Goal: Task Accomplishment & Management: Complete application form

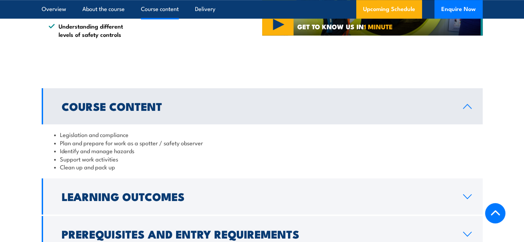
scroll to position [620, 0]
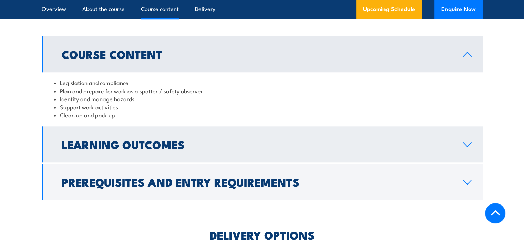
click at [236, 162] on link "Learning Outcomes" at bounding box center [262, 144] width 441 height 36
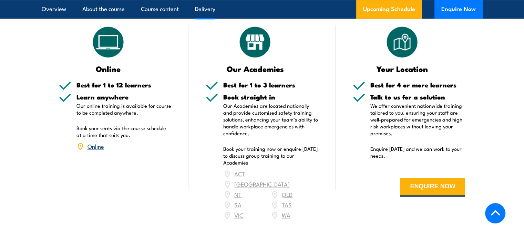
scroll to position [896, 0]
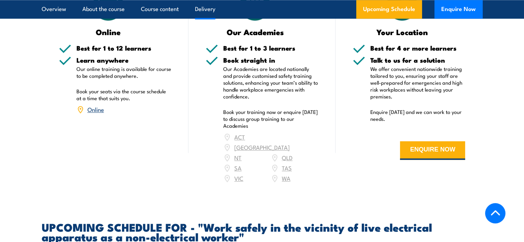
click at [100, 113] on link "Online" at bounding box center [96, 109] width 17 height 8
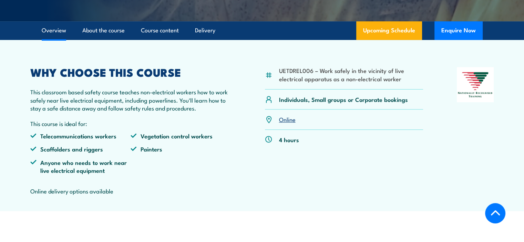
scroll to position [193, 0]
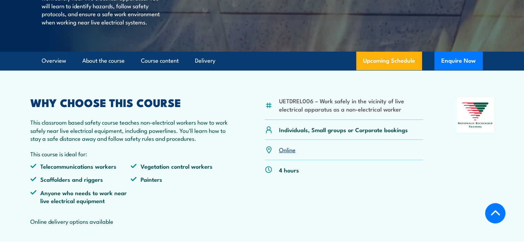
click at [286, 154] on link "Online" at bounding box center [287, 149] width 17 height 8
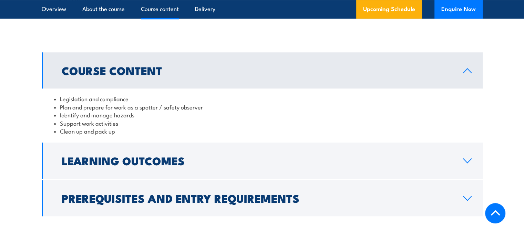
scroll to position [620, 0]
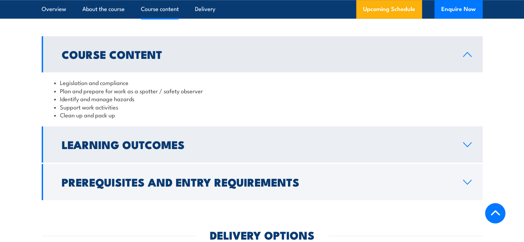
click at [112, 149] on h2 "Learning Outcomes" at bounding box center [257, 145] width 390 height 10
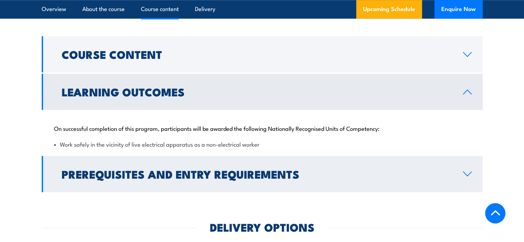
click at [110, 174] on h2 "Prerequisites and Entry Requirements" at bounding box center [257, 174] width 390 height 10
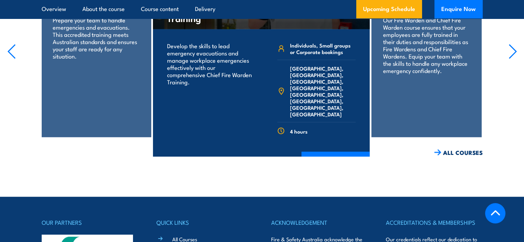
scroll to position [1289, 0]
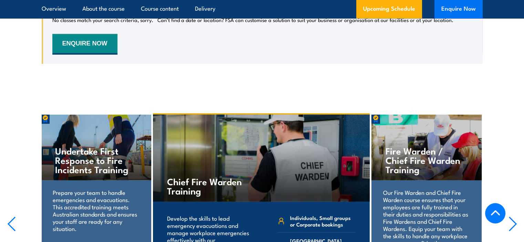
click at [466, 8] on button "Enquire Now" at bounding box center [459, 9] width 48 height 19
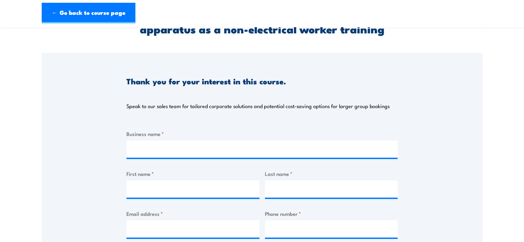
scroll to position [103, 0]
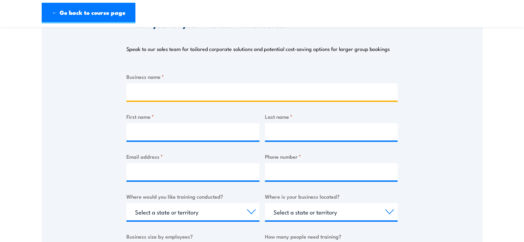
click at [158, 95] on input "Business name *" at bounding box center [261, 91] width 271 height 17
click at [159, 93] on input "Business name *" at bounding box center [261, 91] width 271 height 17
type input "Confluence Water"
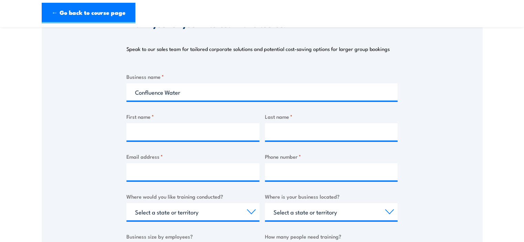
click at [165, 141] on div at bounding box center [192, 131] width 133 height 17
click at [167, 134] on input "First name *" at bounding box center [192, 131] width 133 height 17
type input "s"
type input "M"
type input "Jane"
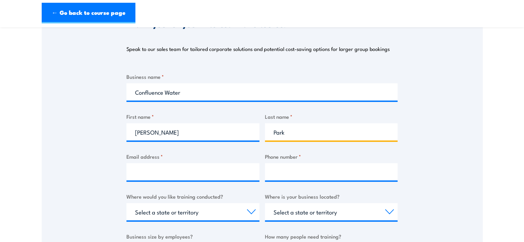
type input "Park"
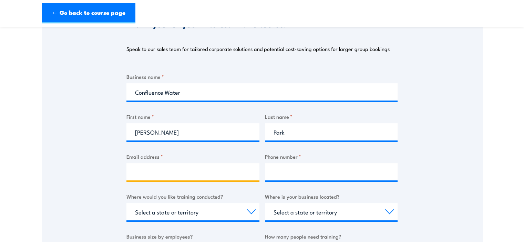
click at [155, 173] on input "Email address *" at bounding box center [192, 171] width 133 height 17
paste input "jane.park@confluencewater.com.au"
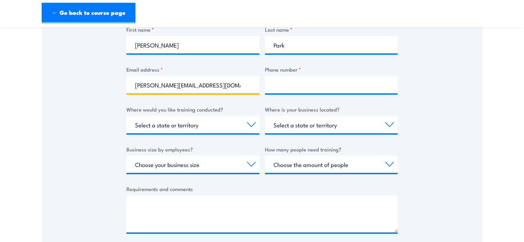
scroll to position [207, 0]
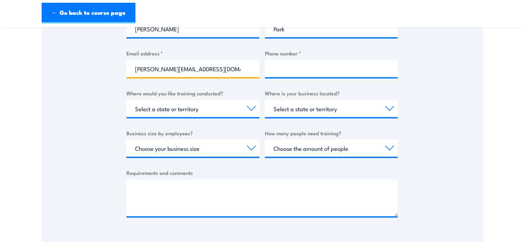
type input "jane.park@confluencewater.com.au"
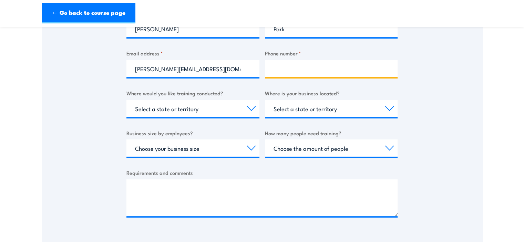
click at [293, 68] on input "Phone number *" at bounding box center [331, 68] width 133 height 17
paste input "0427 424 489"
click at [288, 68] on input "0427 424 489" at bounding box center [331, 68] width 133 height 17
click at [298, 69] on input "0427424 489" at bounding box center [331, 68] width 133 height 17
type input "0427424489"
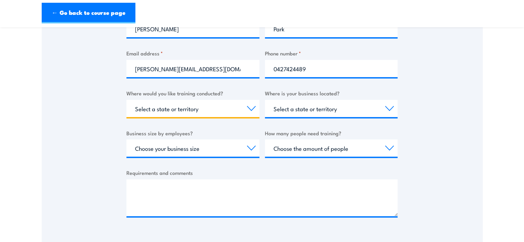
click at [174, 108] on select "Select a state or territory Nationally - multiple locations QLD NSW VIC SA ACT …" at bounding box center [192, 108] width 133 height 17
select select "[GEOGRAPHIC_DATA]"
click at [126, 100] on select "Select a state or territory Nationally - multiple locations QLD NSW VIC SA ACT …" at bounding box center [192, 108] width 133 height 17
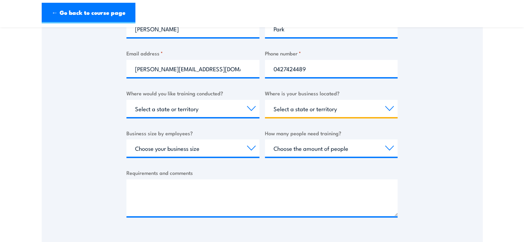
click at [290, 105] on select "Select a state or territory QLD NSW VIC SA ACT WA TAS NT" at bounding box center [331, 108] width 133 height 17
select select "[GEOGRAPHIC_DATA]"
click at [265, 100] on select "Select a state or territory QLD NSW VIC SA ACT WA TAS NT" at bounding box center [331, 108] width 133 height 17
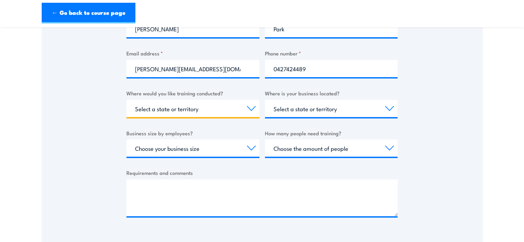
click at [219, 108] on select "Select a state or territory Nationally - multiple locations QLD NSW VIC SA ACT …" at bounding box center [192, 108] width 133 height 17
click at [219, 110] on select "Select a state or territory Nationally - multiple locations QLD NSW VIC SA ACT …" at bounding box center [192, 108] width 133 height 17
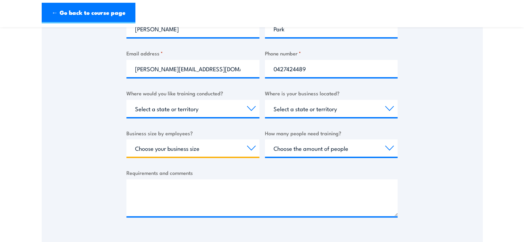
click at [204, 144] on select "Choose your business size 1 to 19 20 to 199 200+" at bounding box center [192, 148] width 133 height 17
select select "200+"
click at [126, 140] on select "Choose your business size 1 to 19 20 to 199 200+" at bounding box center [192, 148] width 133 height 17
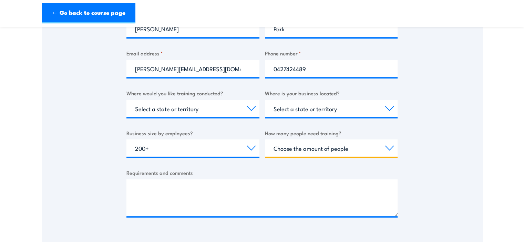
click at [311, 142] on select "Choose the amount of people 1 to 4 5 to 19 20+" at bounding box center [331, 148] width 133 height 17
select select "5 to 19"
click at [265, 140] on select "Choose the amount of people 1 to 4 5 to 19 20+" at bounding box center [331, 148] width 133 height 17
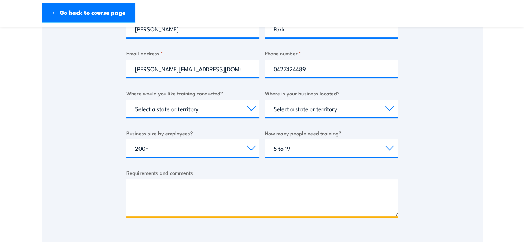
click at [239, 196] on textarea "Requirements and comments" at bounding box center [261, 198] width 271 height 37
click at [313, 189] on textarea "Hi there, just wondering how much is the online course for 10 for the" at bounding box center [261, 198] width 271 height 37
paste textarea "UETDREL006 – Work safely in the vicinity of live electrical apparatus as a non-…"
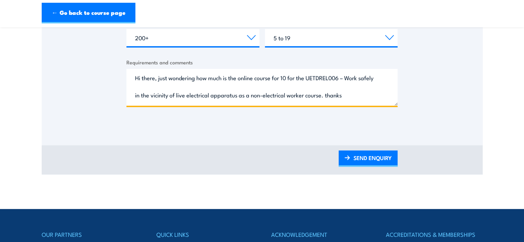
scroll to position [345, 0]
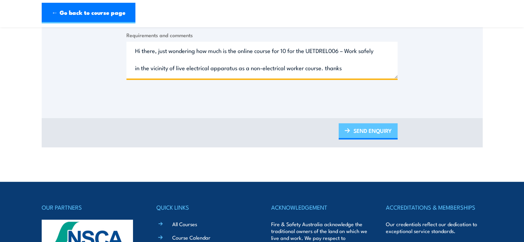
type textarea "Hi there, just wondering how much is the online course for 10 for the UETDREL00…"
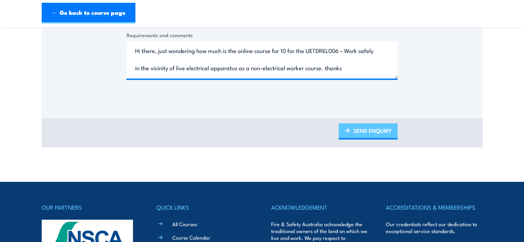
click at [374, 132] on link "SEND ENQUIRY" at bounding box center [368, 131] width 59 height 16
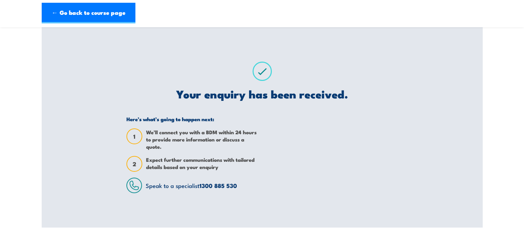
scroll to position [0, 0]
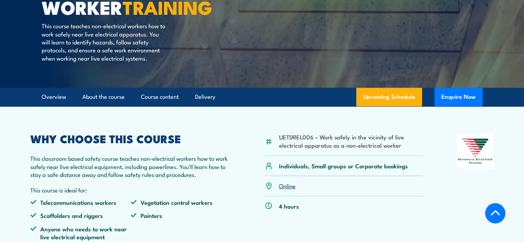
scroll to position [172, 0]
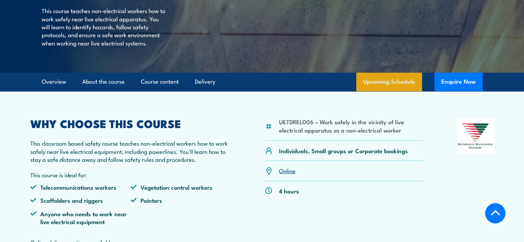
click at [376, 91] on link "Upcoming Schedule" at bounding box center [389, 82] width 66 height 19
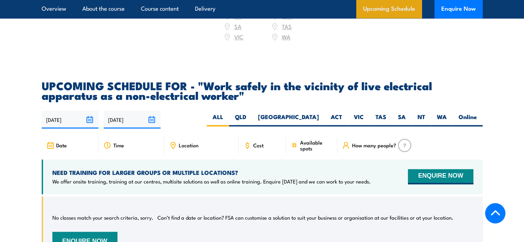
scroll to position [1021, 0]
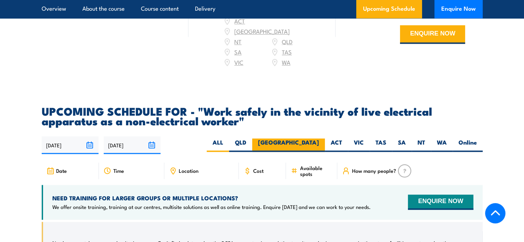
click at [306, 147] on label "[GEOGRAPHIC_DATA]" at bounding box center [288, 145] width 73 height 13
click at [319, 143] on input "[GEOGRAPHIC_DATA]" at bounding box center [321, 141] width 4 height 4
radio input "true"
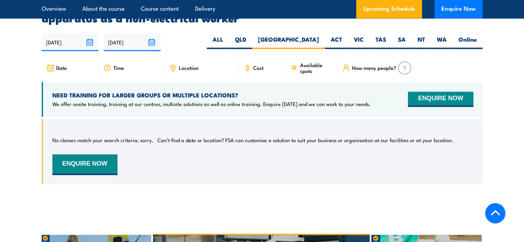
scroll to position [1124, 0]
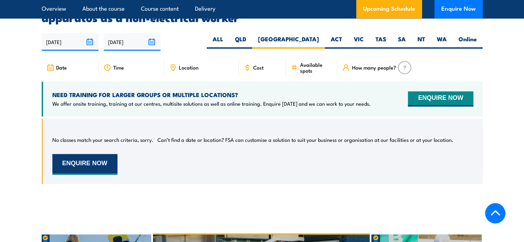
click at [81, 160] on button "ENQUIRE NOW" at bounding box center [84, 164] width 65 height 21
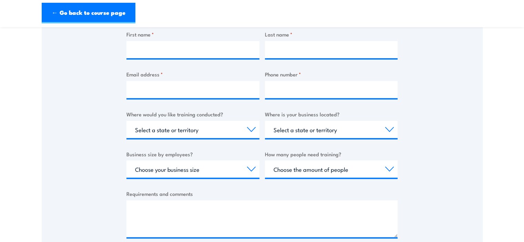
scroll to position [138, 0]
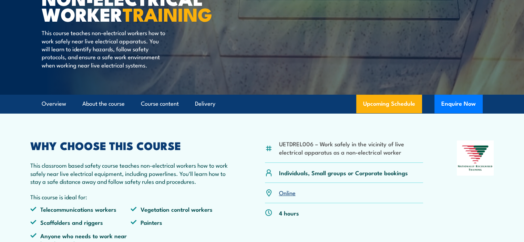
scroll to position [159, 0]
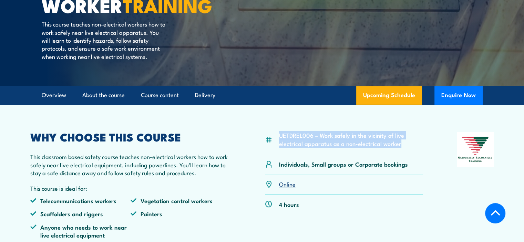
drag, startPoint x: 279, startPoint y: 151, endPoint x: 404, endPoint y: 160, distance: 125.4
click at [404, 148] on li "UETDREL006 – Work safely in the vicinity of live electrical apparatus as a non-…" at bounding box center [351, 139] width 144 height 16
copy li "UETDREL006 – Work safely in the vicinity of live electrical apparatus as a non-…"
